Goal: Navigation & Orientation: Find specific page/section

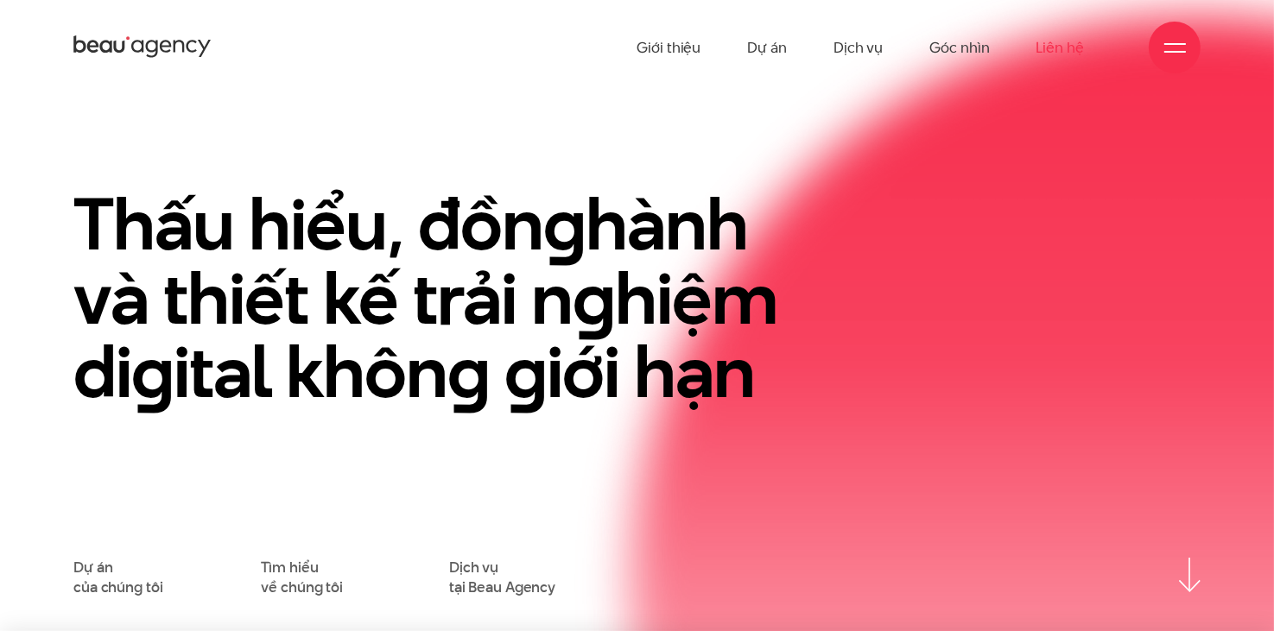
click at [1054, 53] on link "Liên hệ" at bounding box center [1061, 47] width 48 height 95
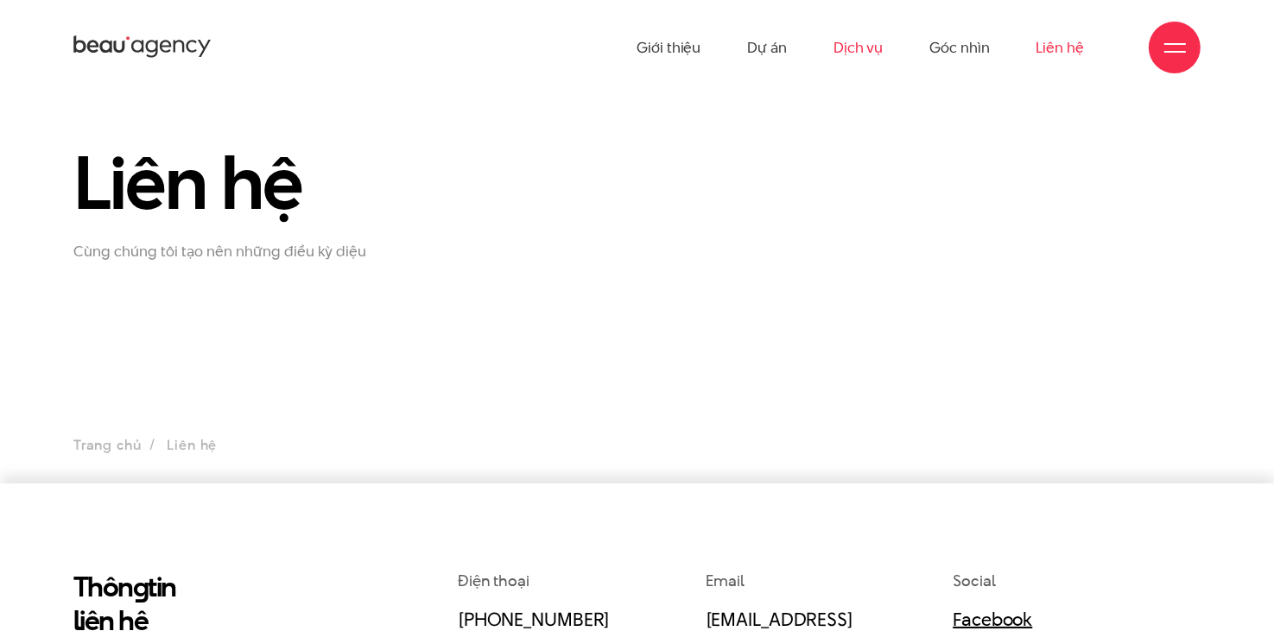
click at [866, 51] on link "Dịch vụ" at bounding box center [858, 47] width 49 height 95
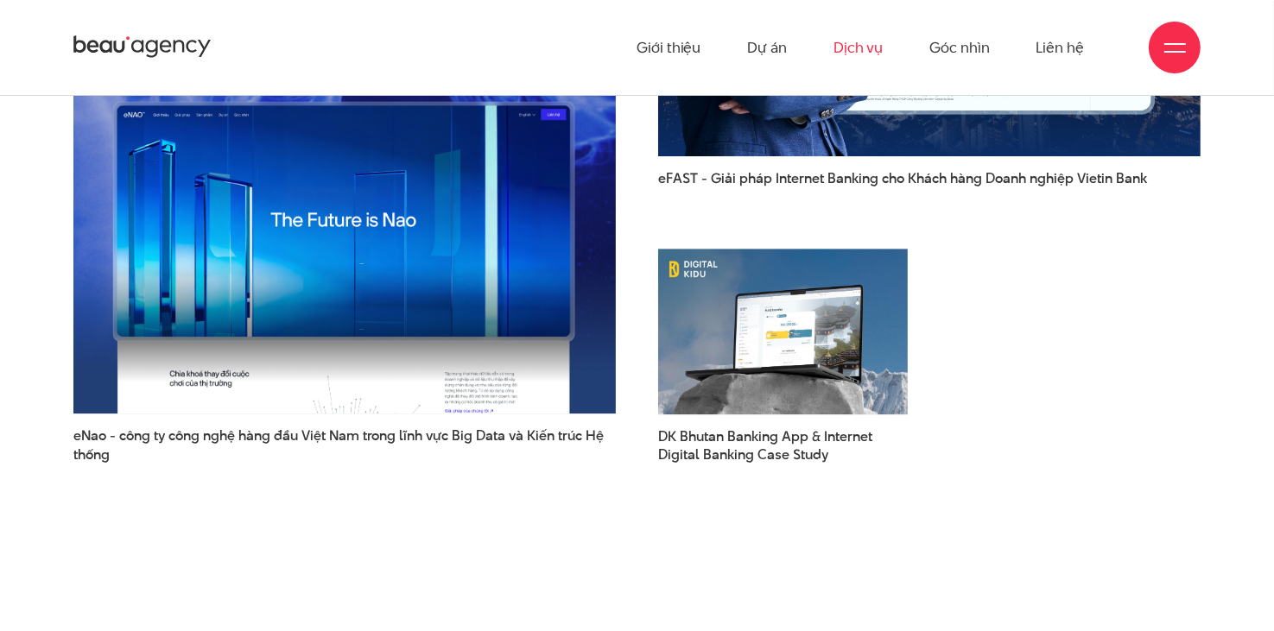
scroll to position [4336, 0]
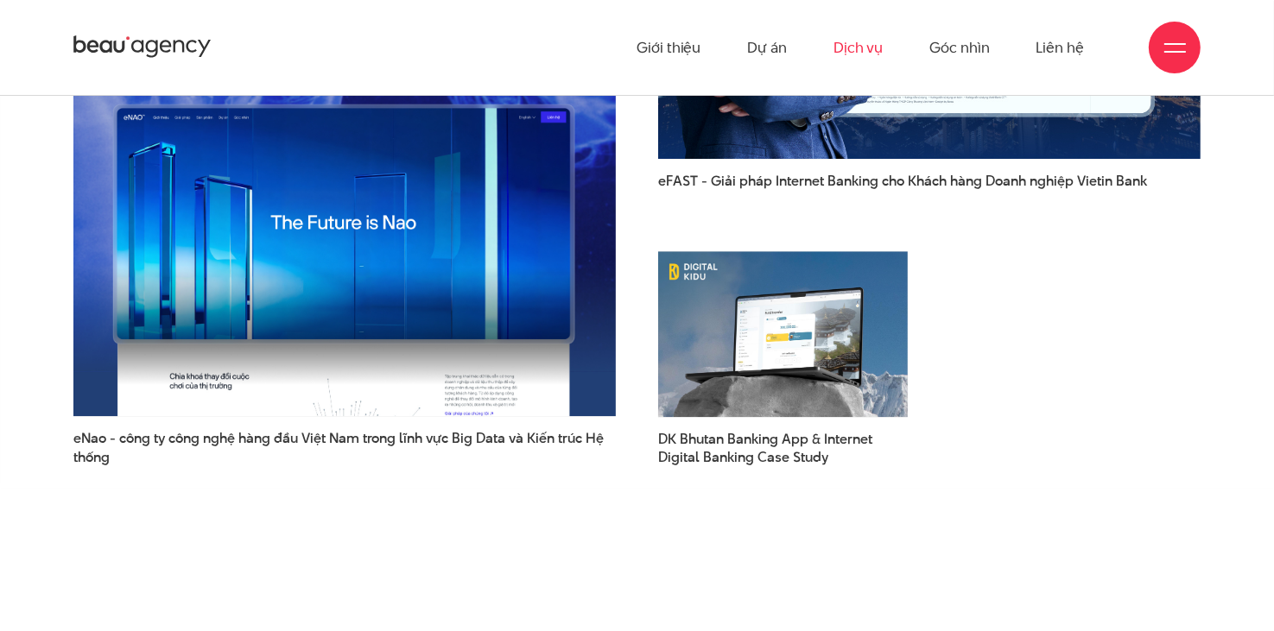
click at [861, 41] on link "Dịch vụ" at bounding box center [858, 47] width 49 height 95
